Goal: Task Accomplishment & Management: Use online tool/utility

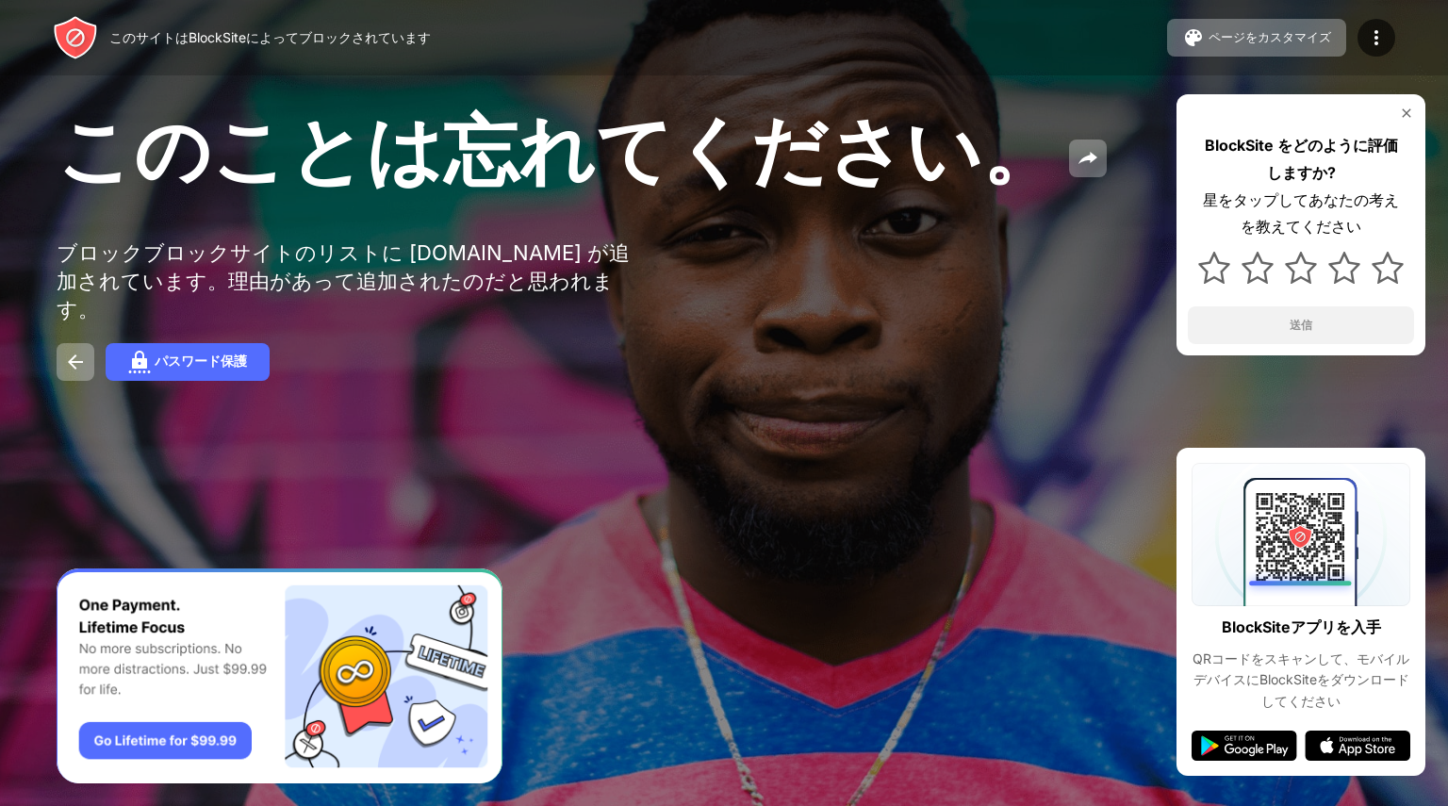
click at [1223, 274] on img at bounding box center [1214, 268] width 32 height 32
click at [1203, 272] on img at bounding box center [1214, 268] width 32 height 32
click at [1407, 113] on img at bounding box center [1406, 113] width 15 height 15
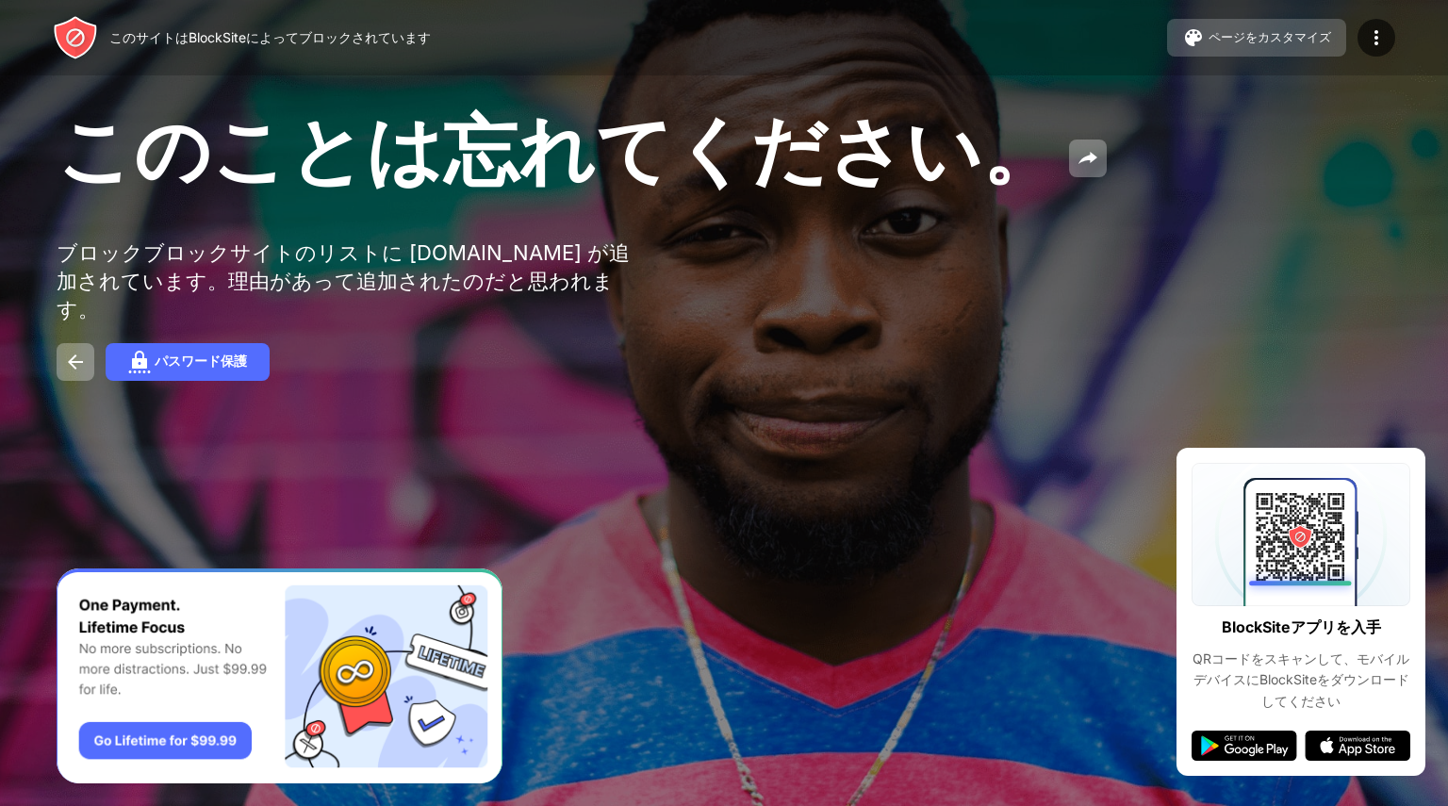
click at [1291, 37] on font "ページをカスタマイズ" at bounding box center [1270, 37] width 123 height 14
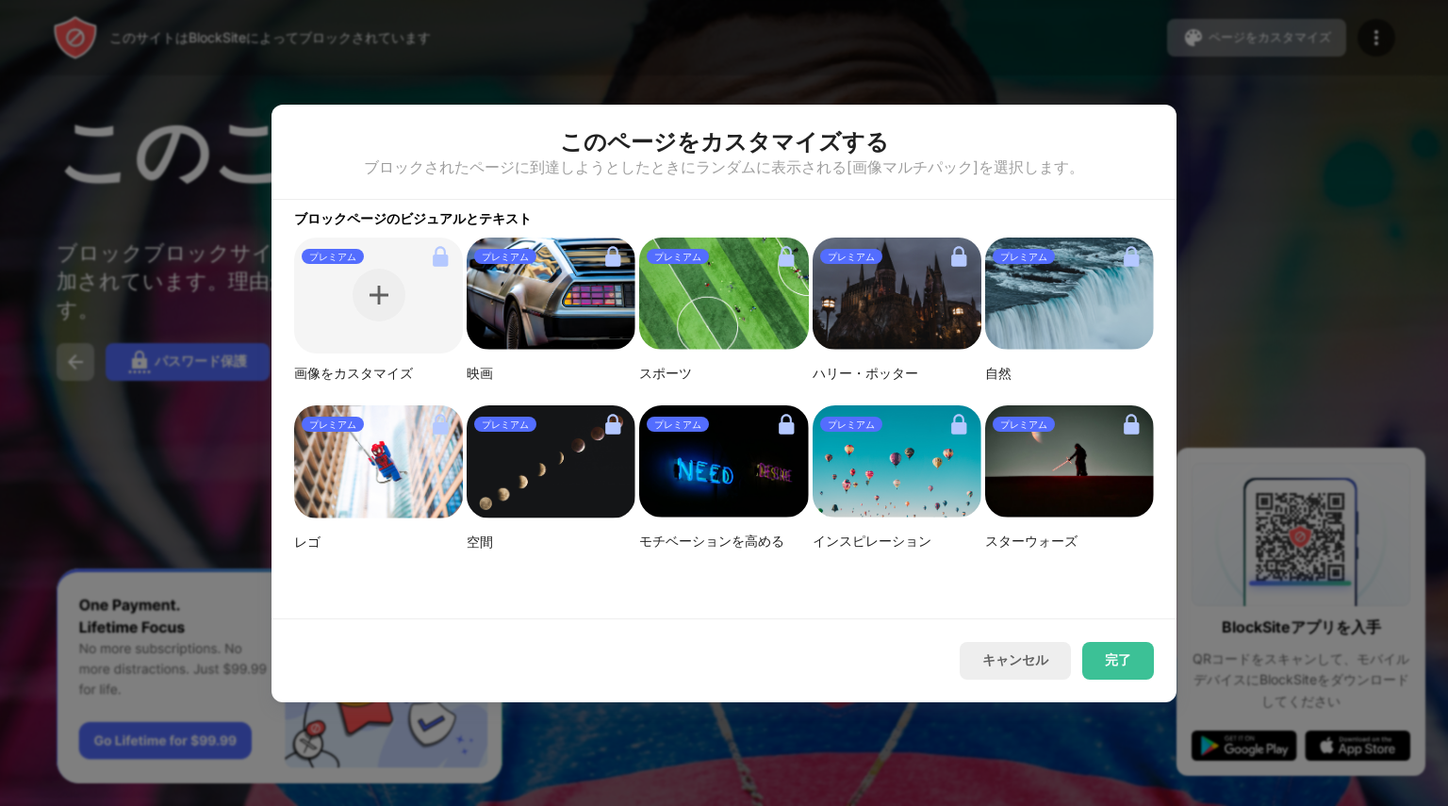
click at [1286, 107] on div at bounding box center [724, 403] width 1448 height 806
